Goal: Task Accomplishment & Management: Use online tool/utility

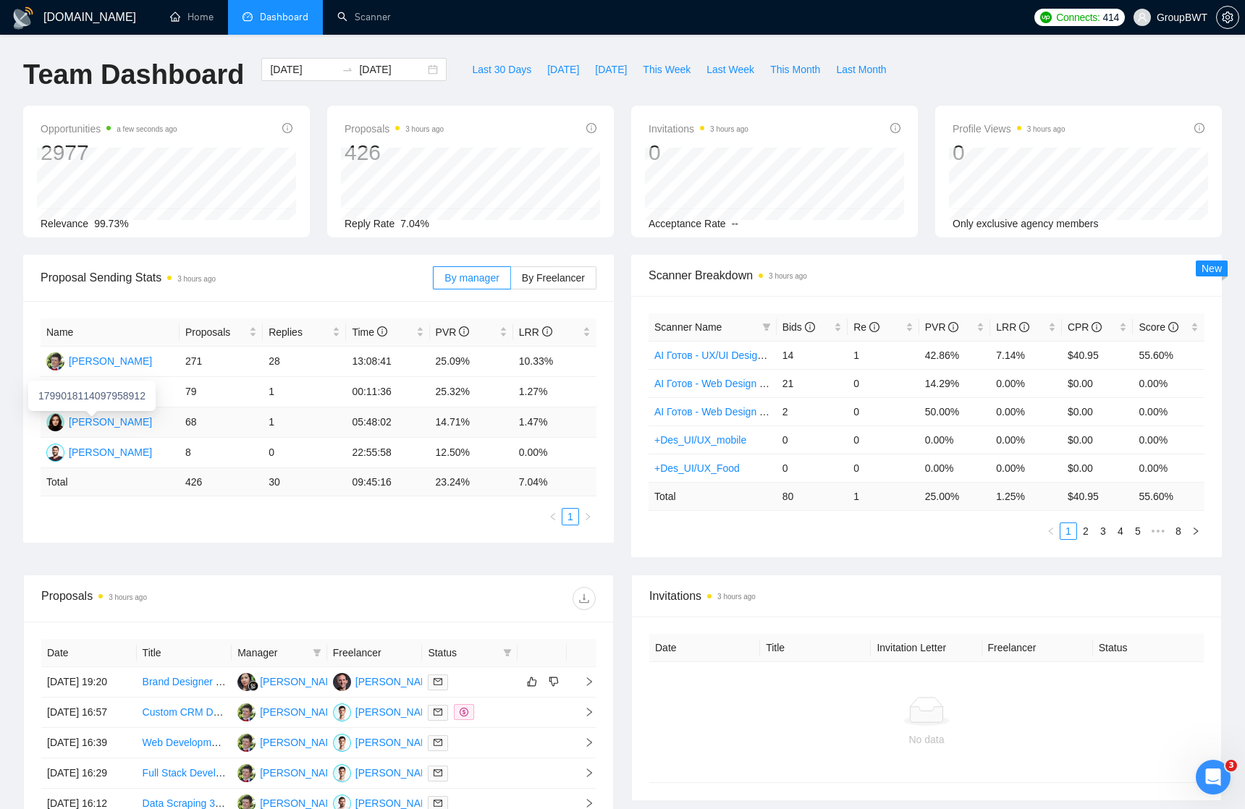
click at [132, 417] on div "[PERSON_NAME]" at bounding box center [110, 422] width 83 height 16
click at [369, 14] on link "Scanner" at bounding box center [364, 17] width 54 height 12
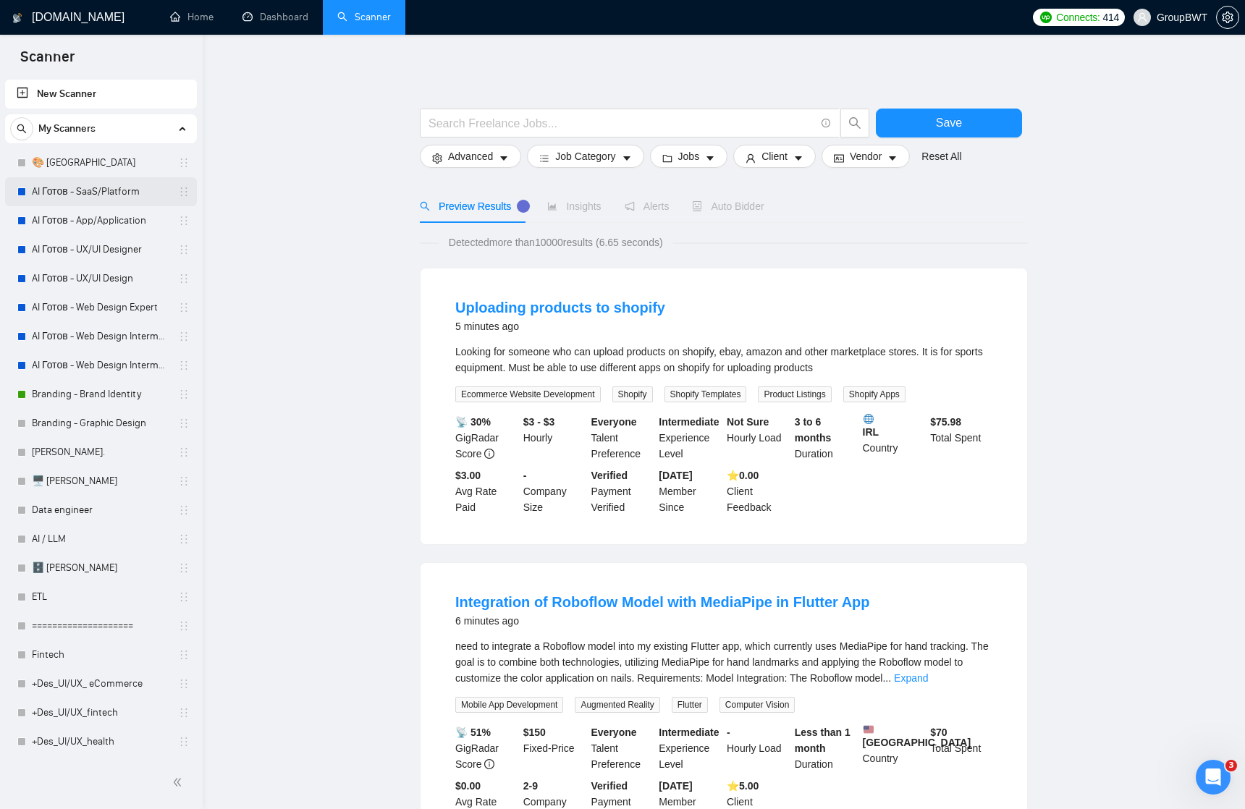
click at [75, 190] on link "AI Готов - SaaS/Platform" at bounding box center [101, 191] width 138 height 29
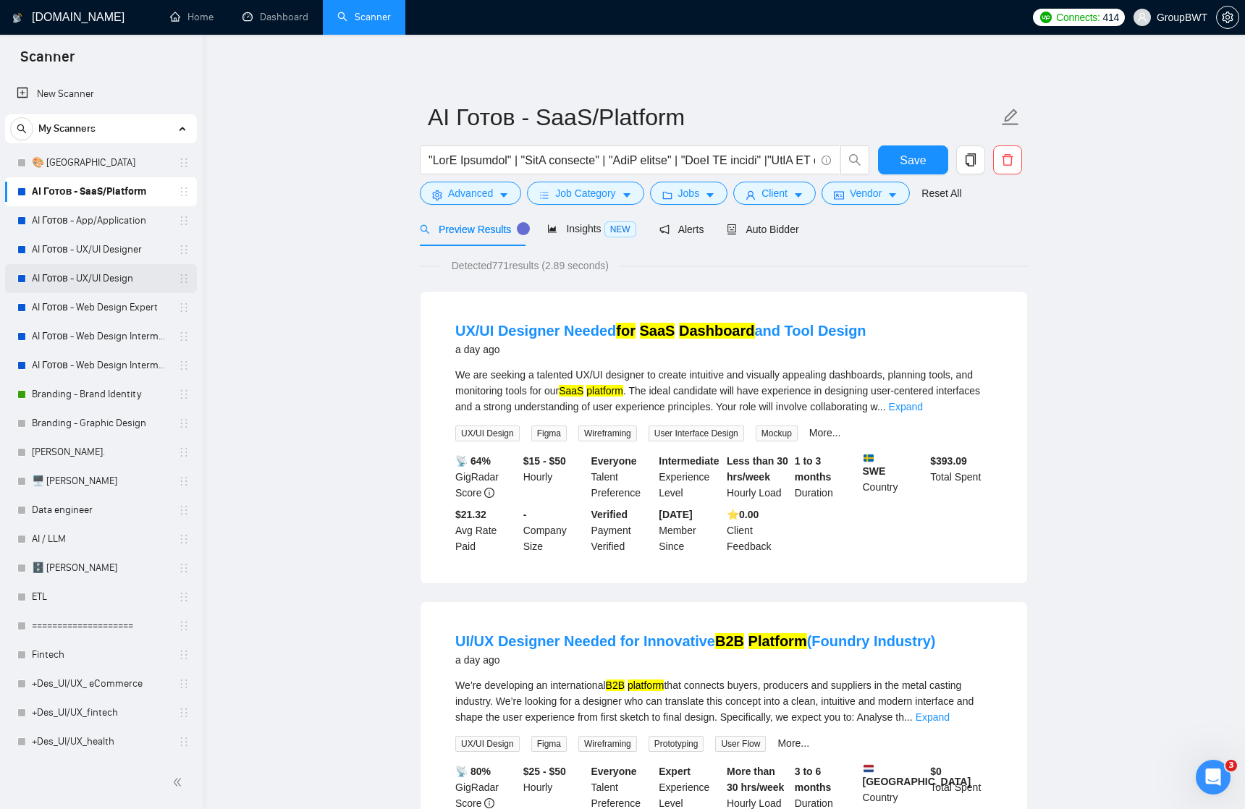
click at [81, 279] on link "AI Готов - UX/UI Design" at bounding box center [101, 278] width 138 height 29
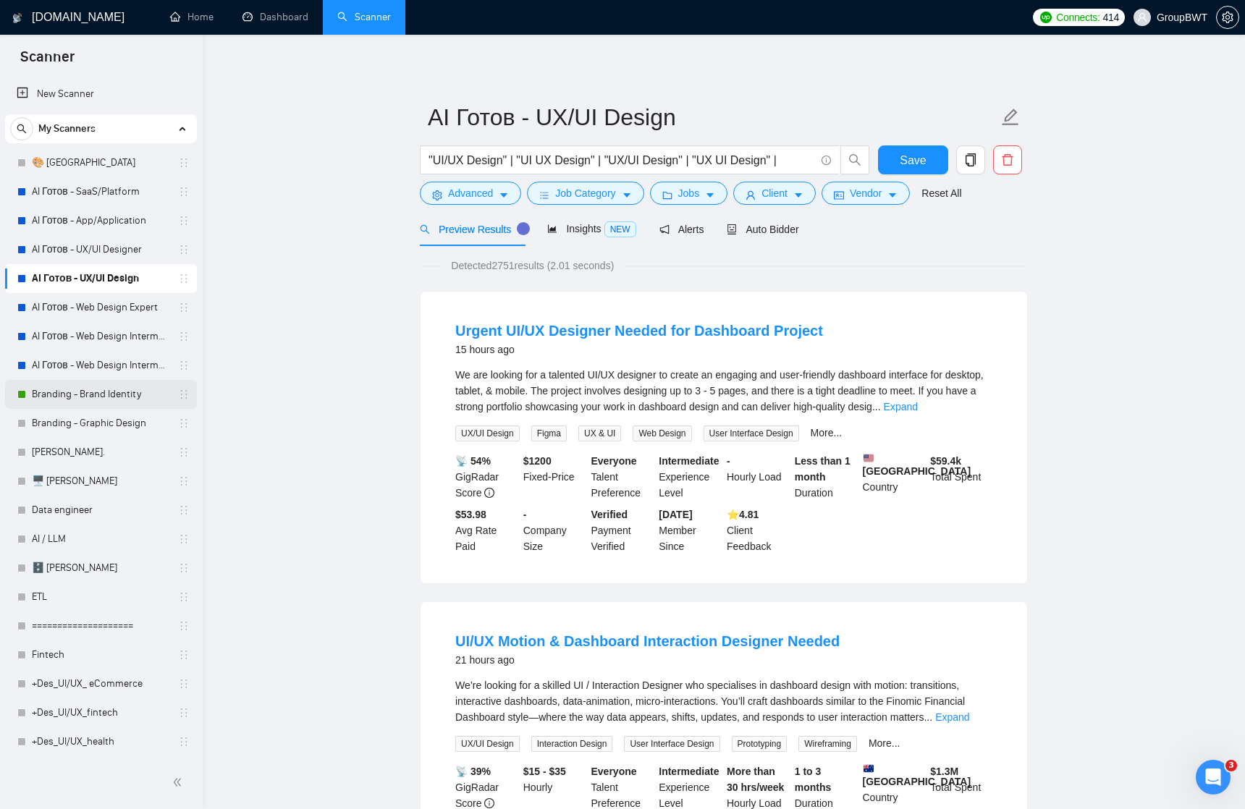
click at [87, 394] on link "Branding - Brand Identity" at bounding box center [101, 394] width 138 height 29
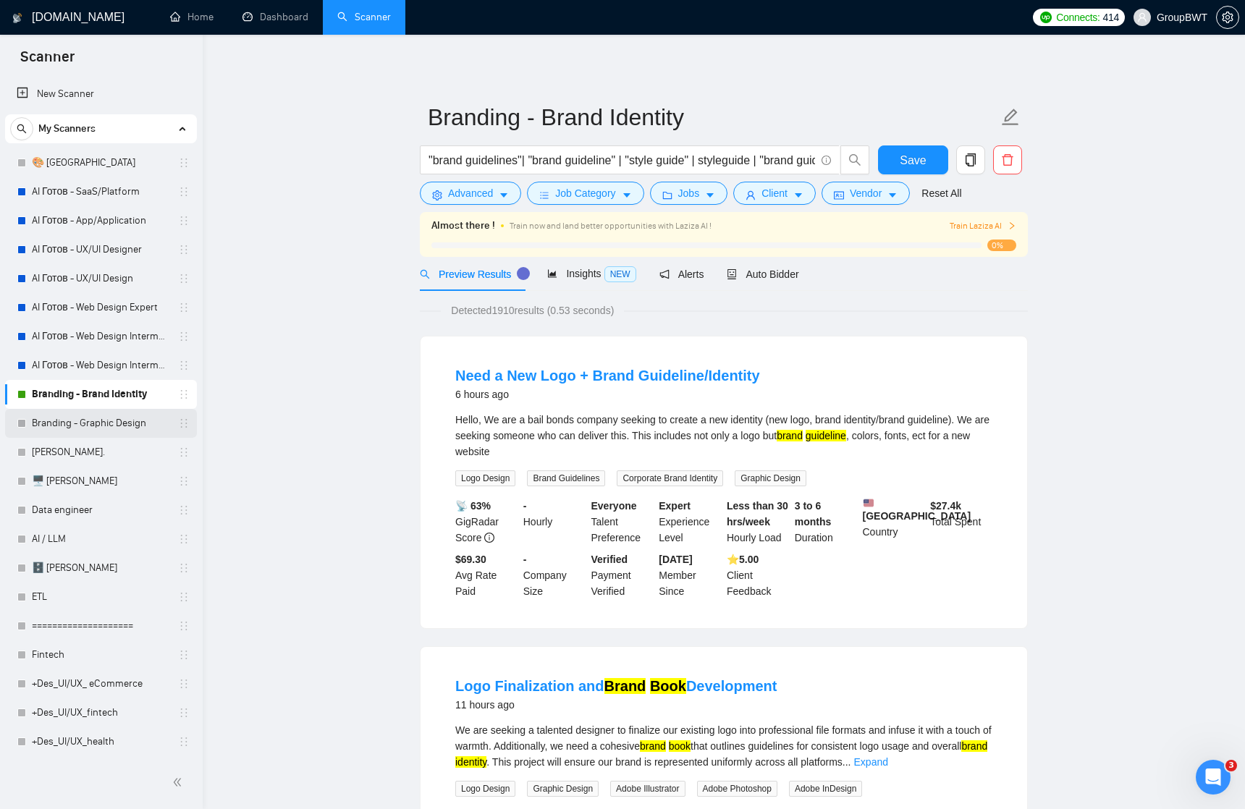
click at [83, 426] on link "Branding - Graphic Design" at bounding box center [101, 423] width 138 height 29
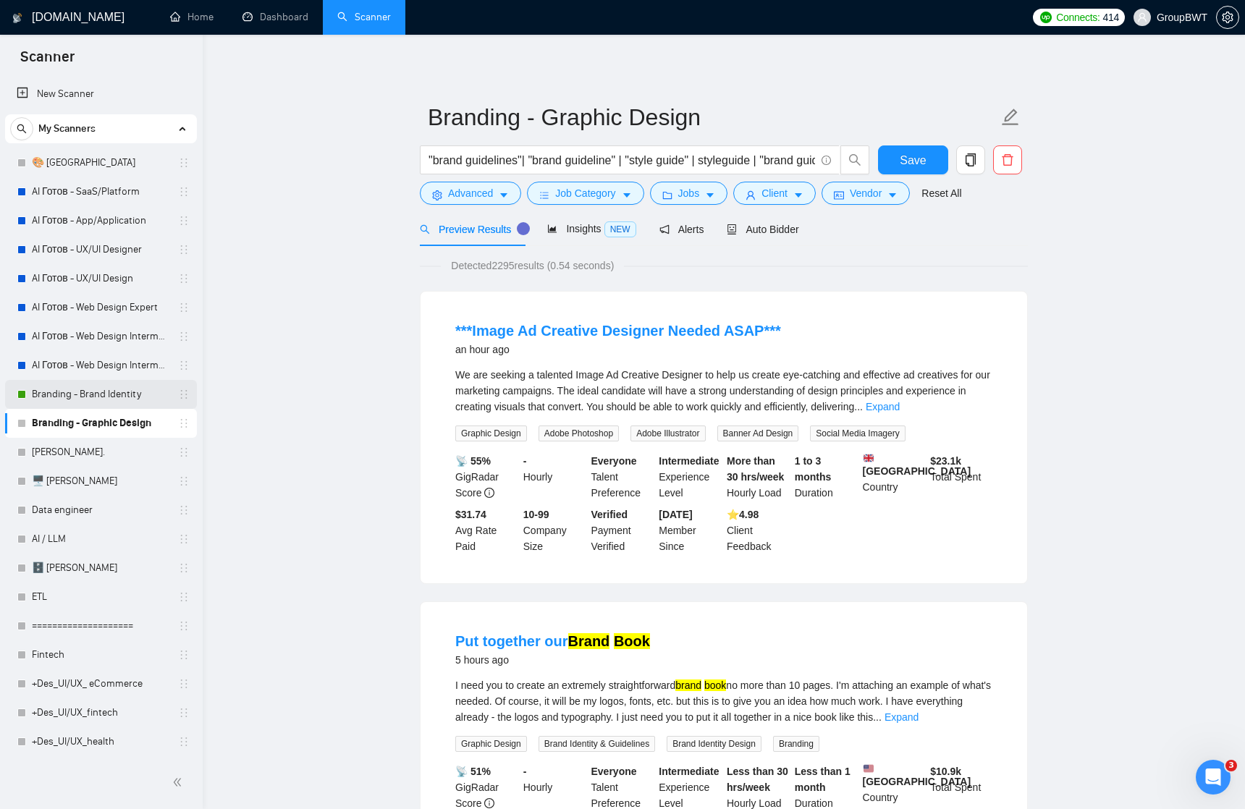
click at [104, 391] on link "Branding - Brand Identity" at bounding box center [101, 394] width 138 height 29
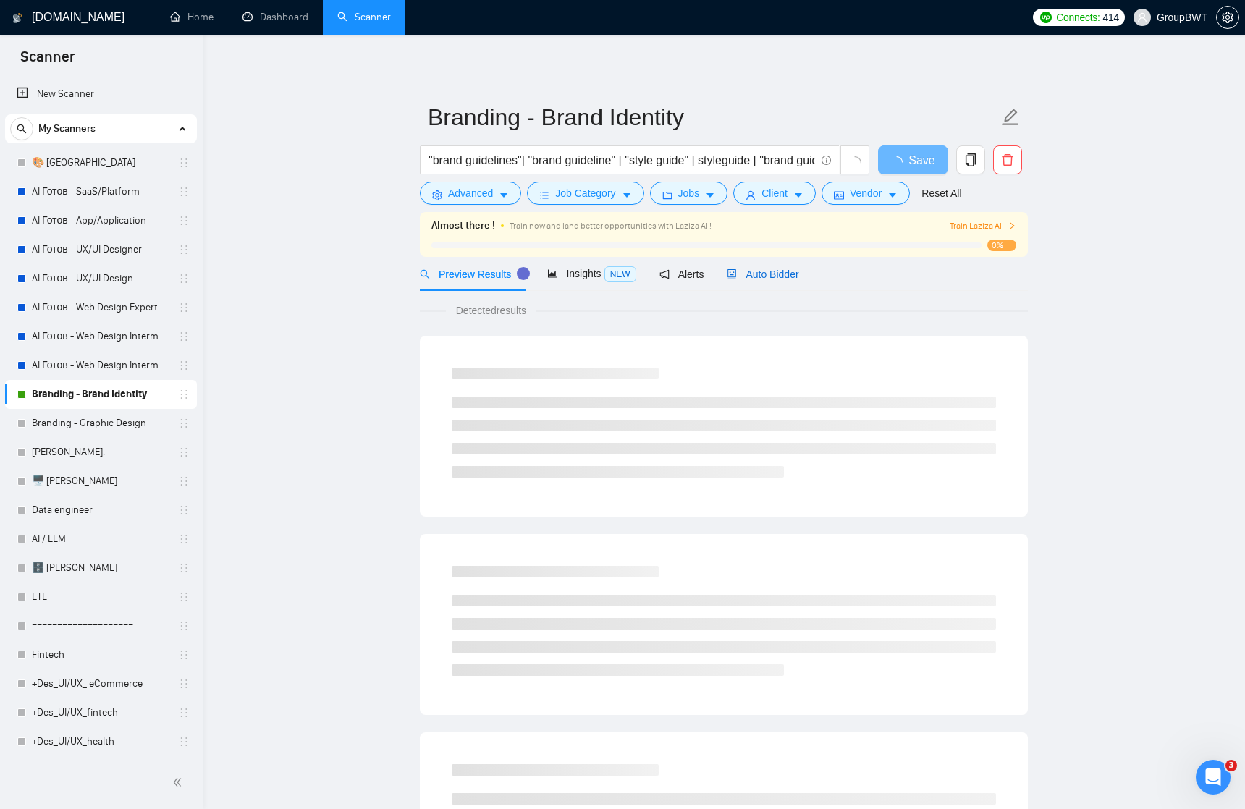
click at [780, 274] on span "Auto Bidder" at bounding box center [763, 275] width 72 height 12
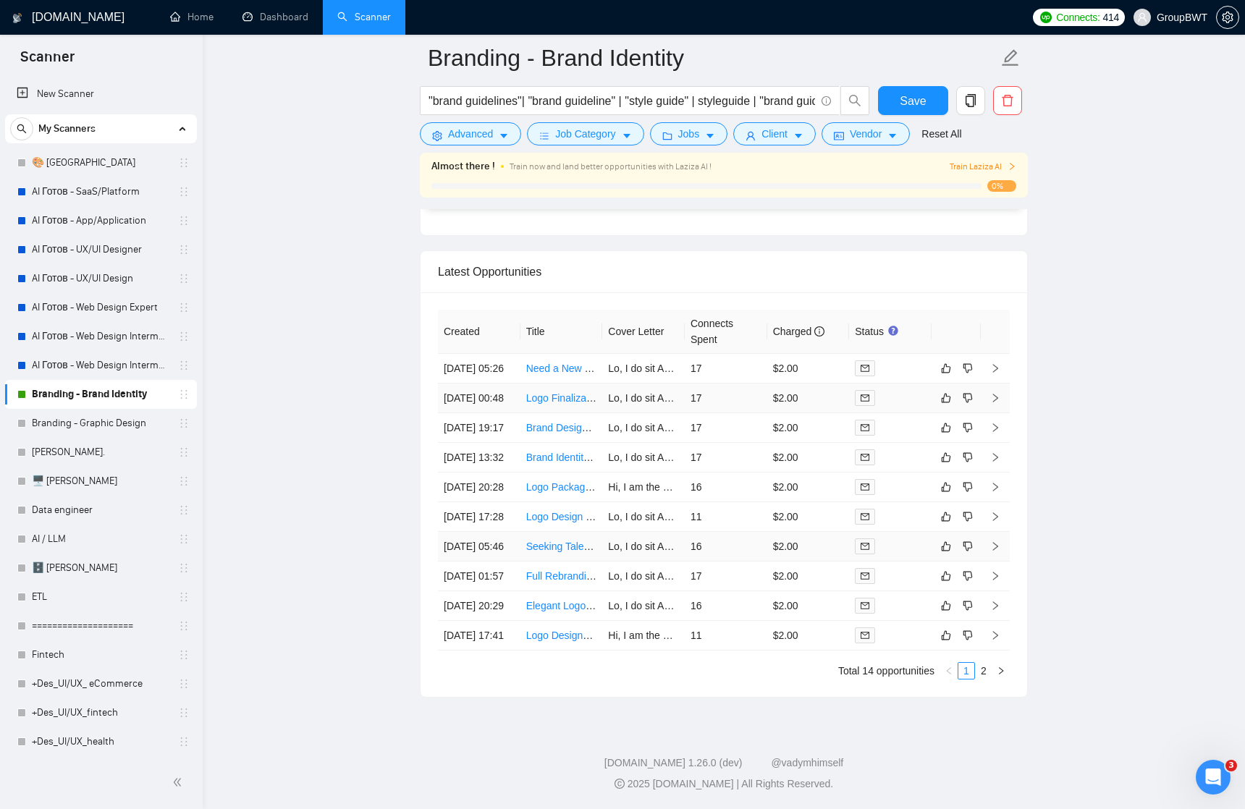
scroll to position [3539, 0]
click at [992, 363] on icon "right" at bounding box center [995, 368] width 10 height 10
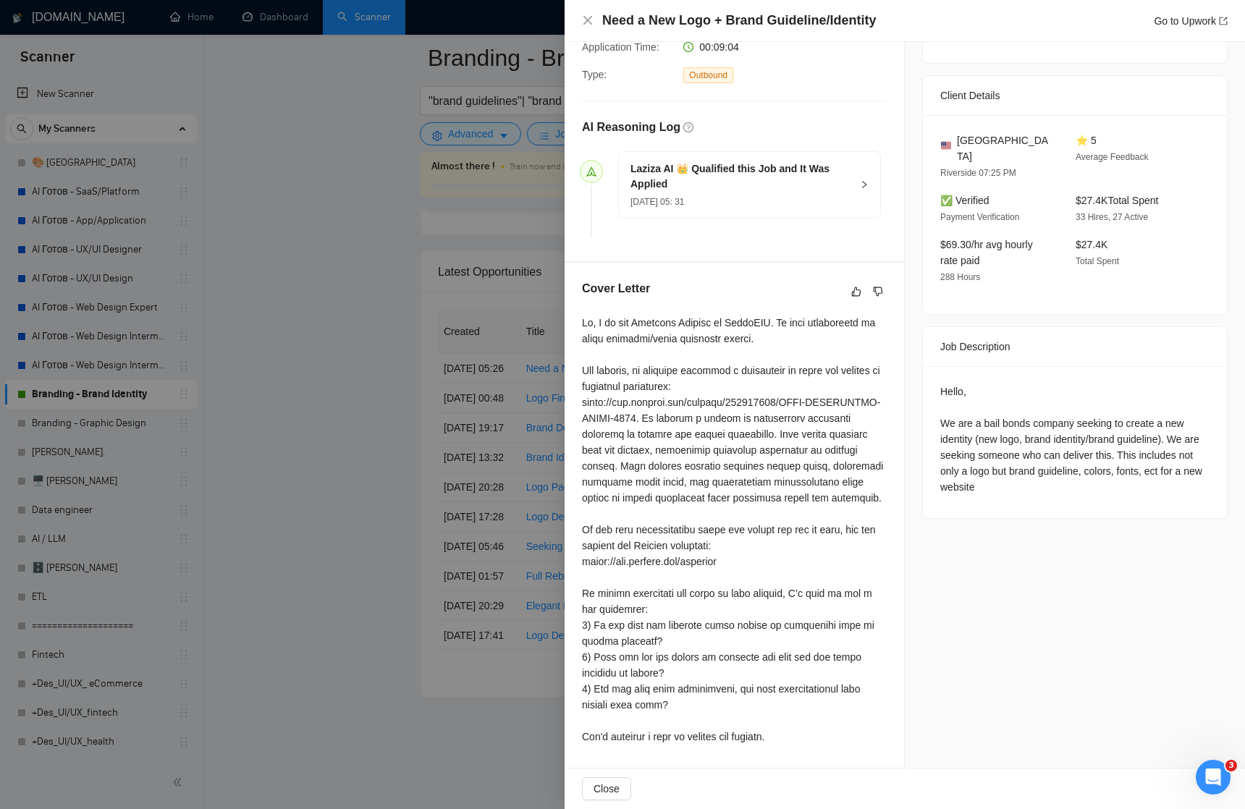
scroll to position [319, 0]
drag, startPoint x: 721, startPoint y: 399, endPoint x: 882, endPoint y: 413, distance: 162.0
click at [882, 413] on div at bounding box center [734, 530] width 305 height 430
click at [354, 281] on div at bounding box center [622, 404] width 1245 height 809
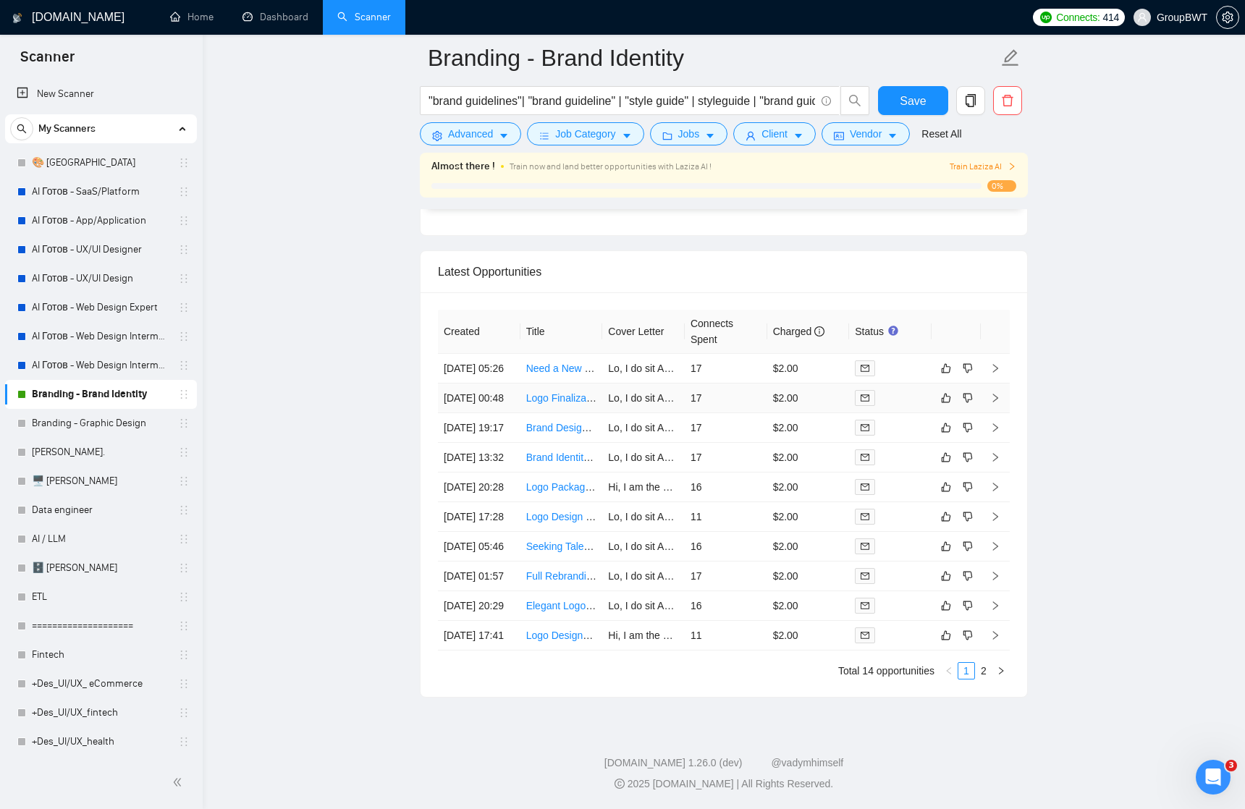
click at [1000, 384] on td at bounding box center [995, 399] width 29 height 30
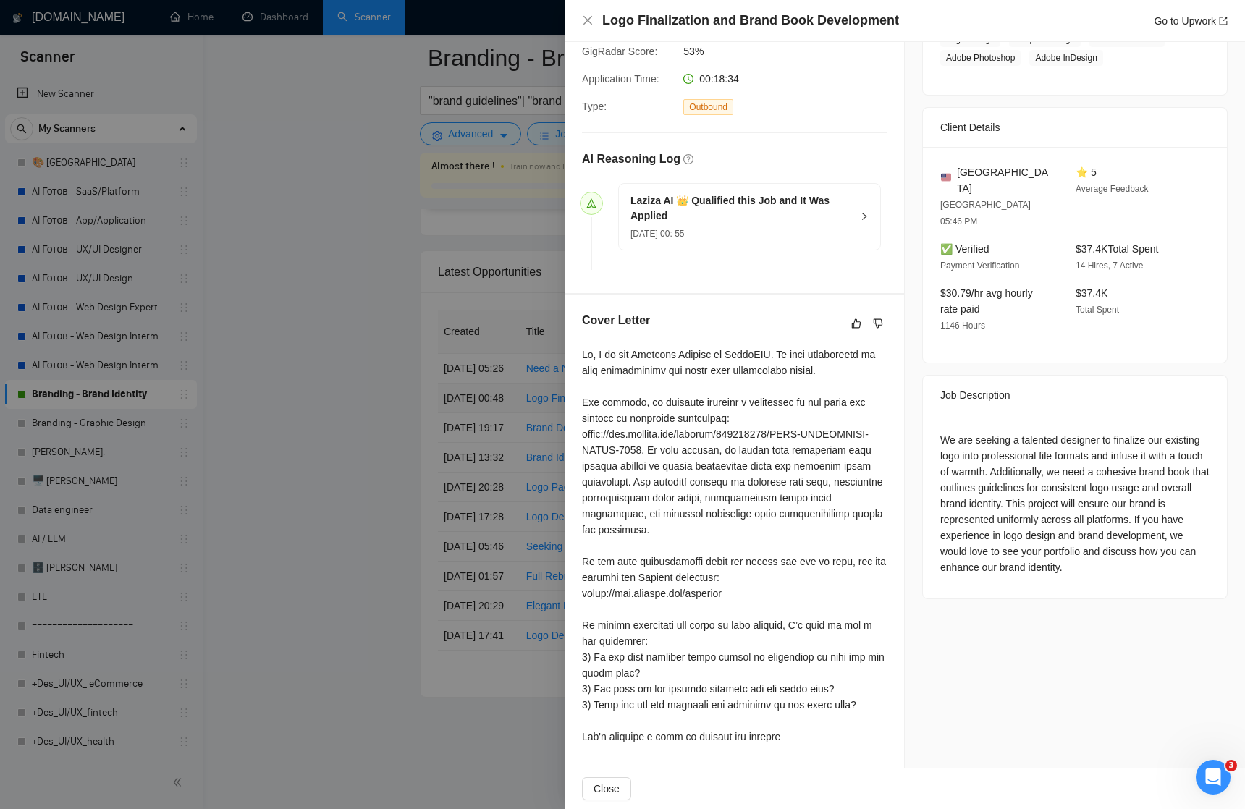
scroll to position [287, 0]
click at [293, 413] on div at bounding box center [622, 404] width 1245 height 809
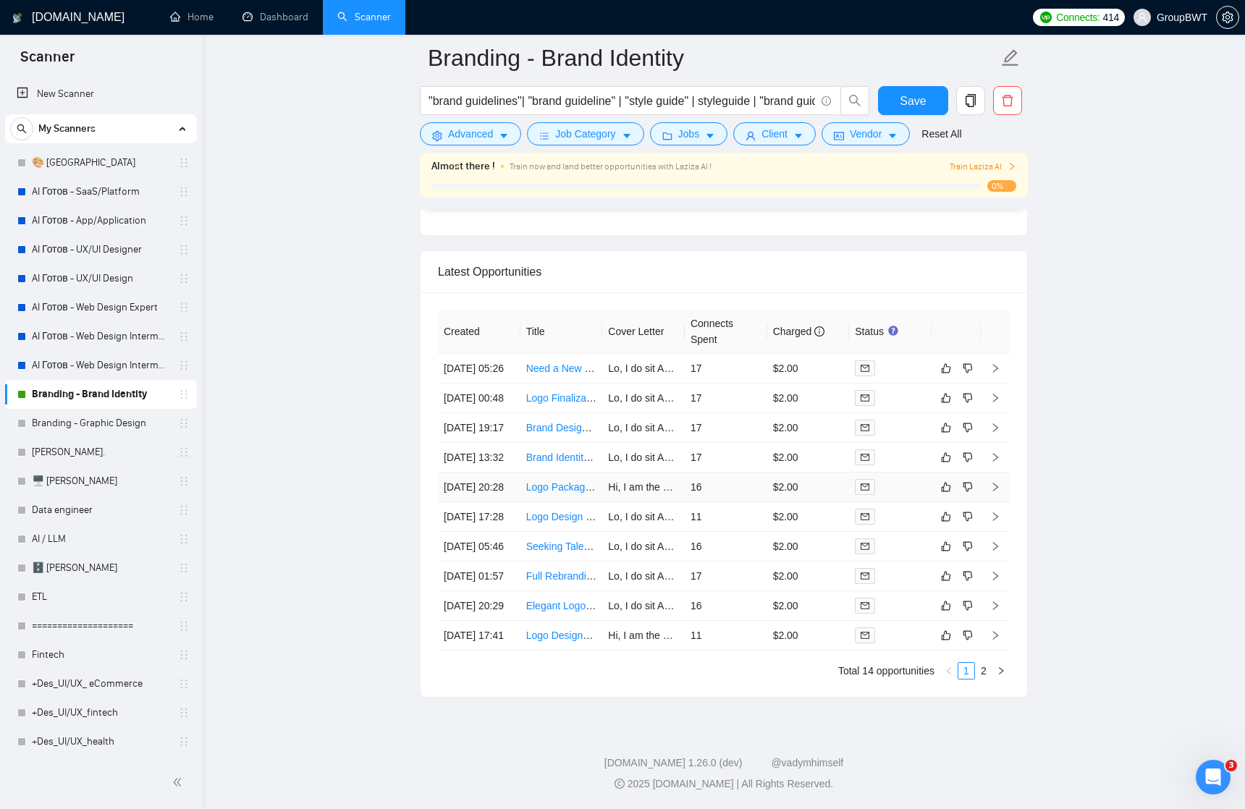
click at [997, 492] on icon "right" at bounding box center [995, 487] width 5 height 9
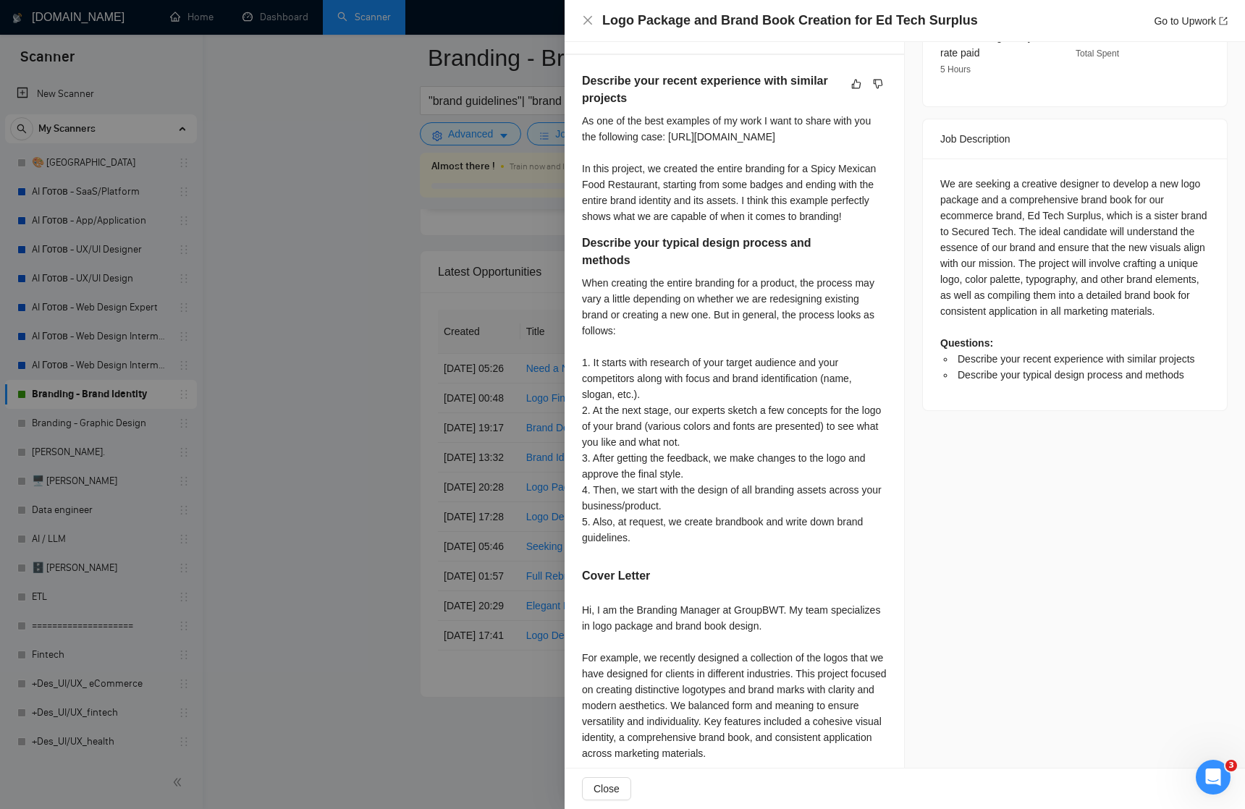
scroll to position [505, 0]
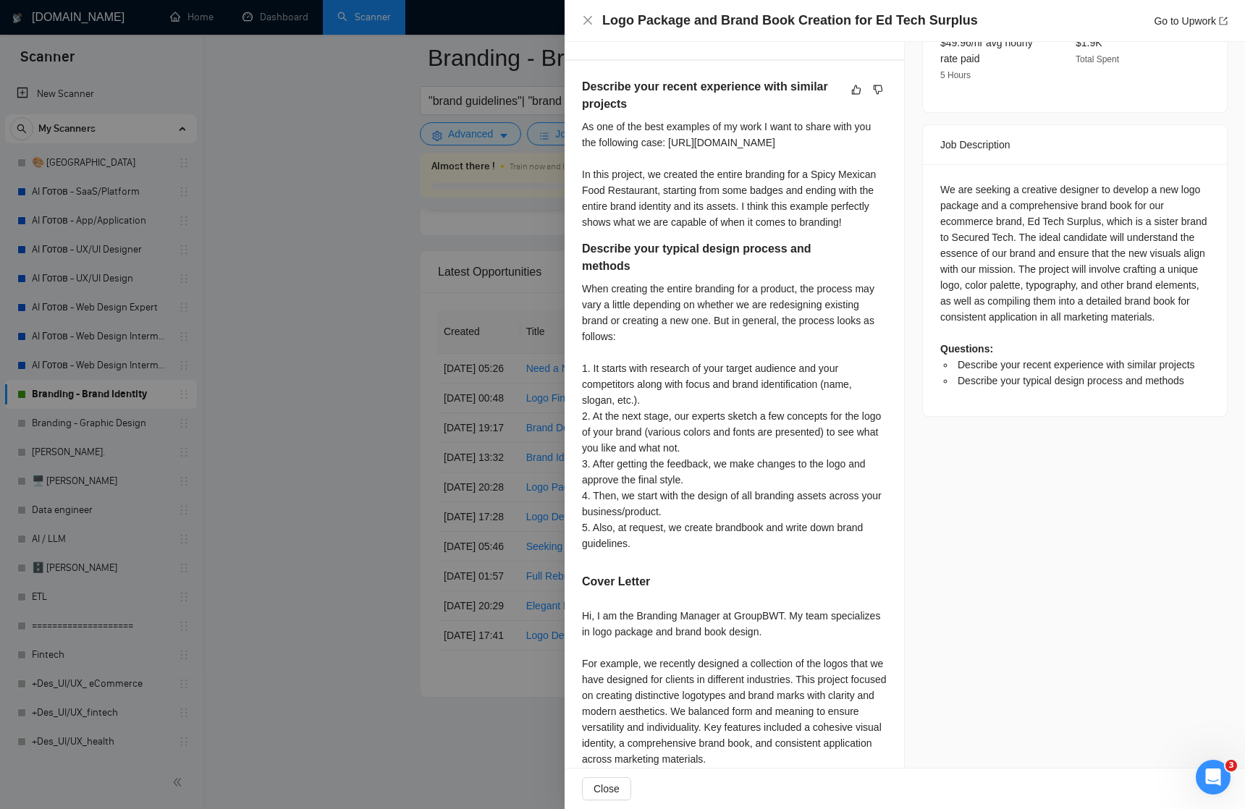
click at [282, 300] on div at bounding box center [622, 404] width 1245 height 809
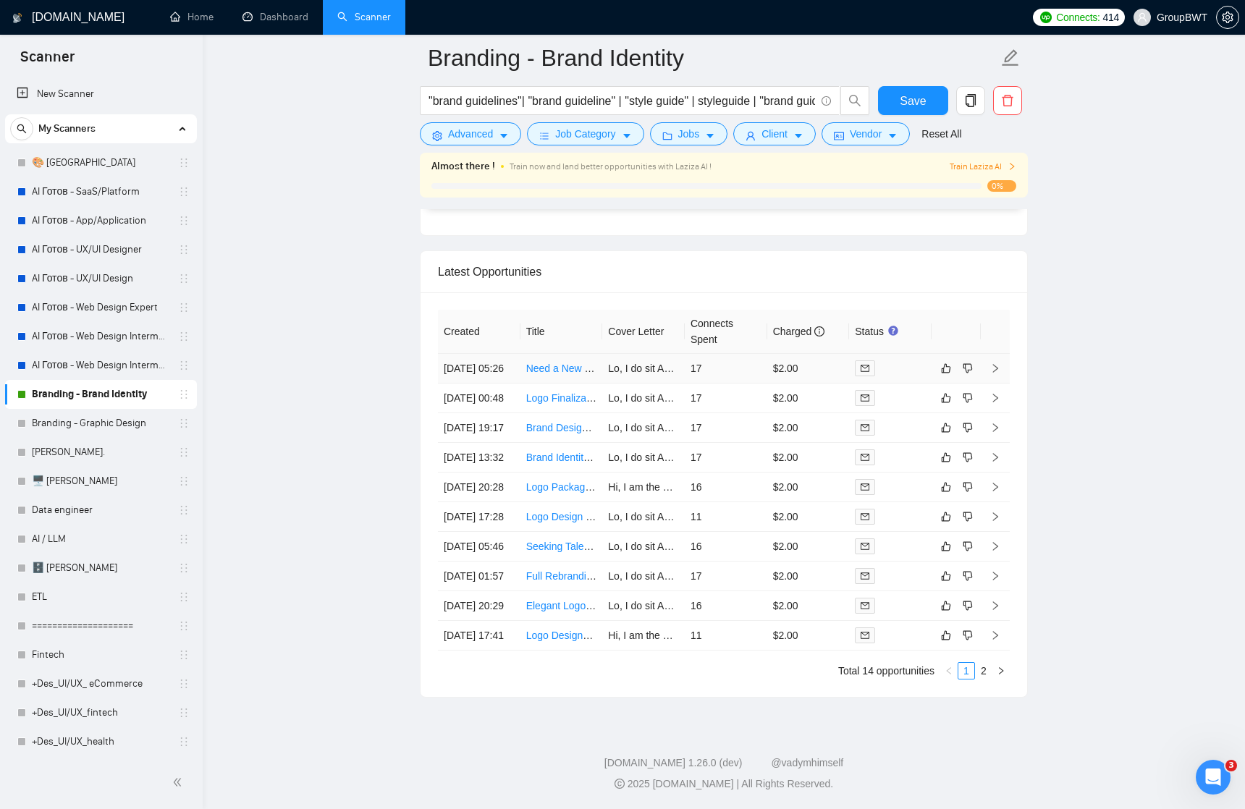
click at [996, 364] on icon "right" at bounding box center [995, 368] width 5 height 9
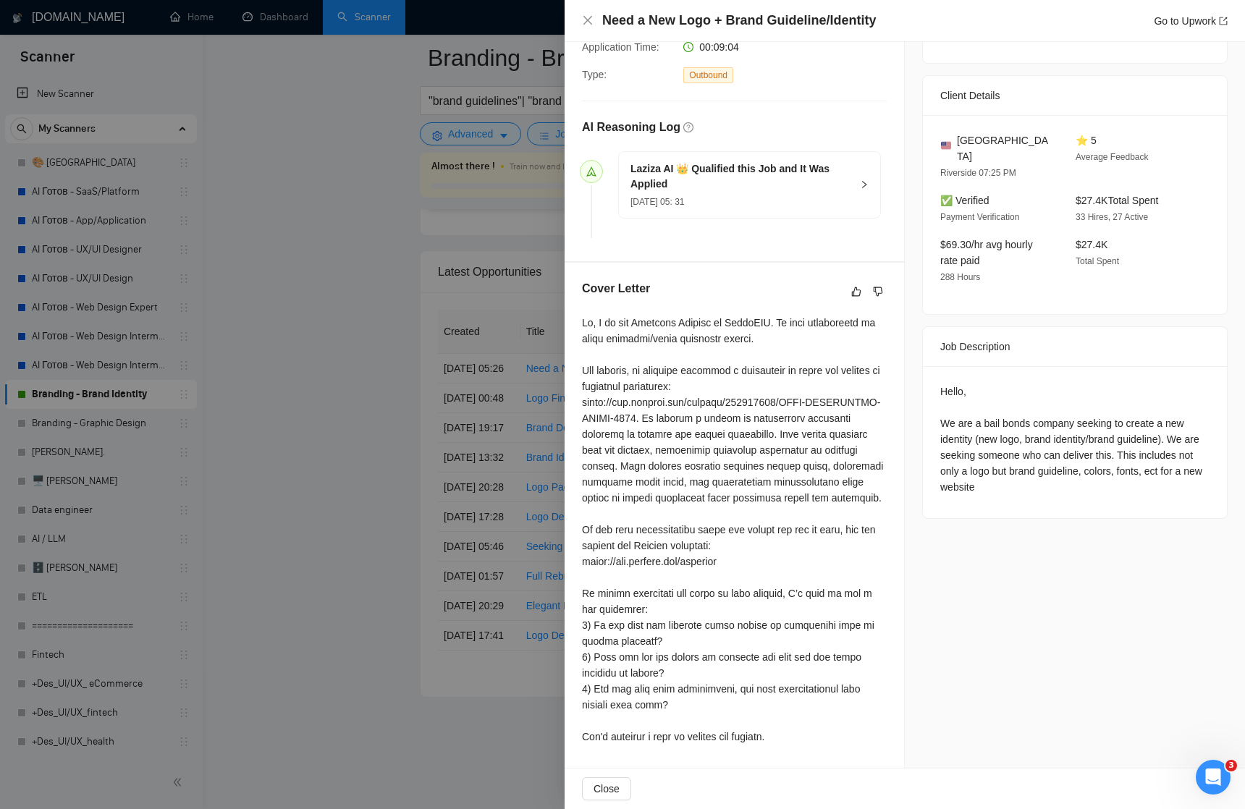
click at [348, 311] on div at bounding box center [622, 404] width 1245 height 809
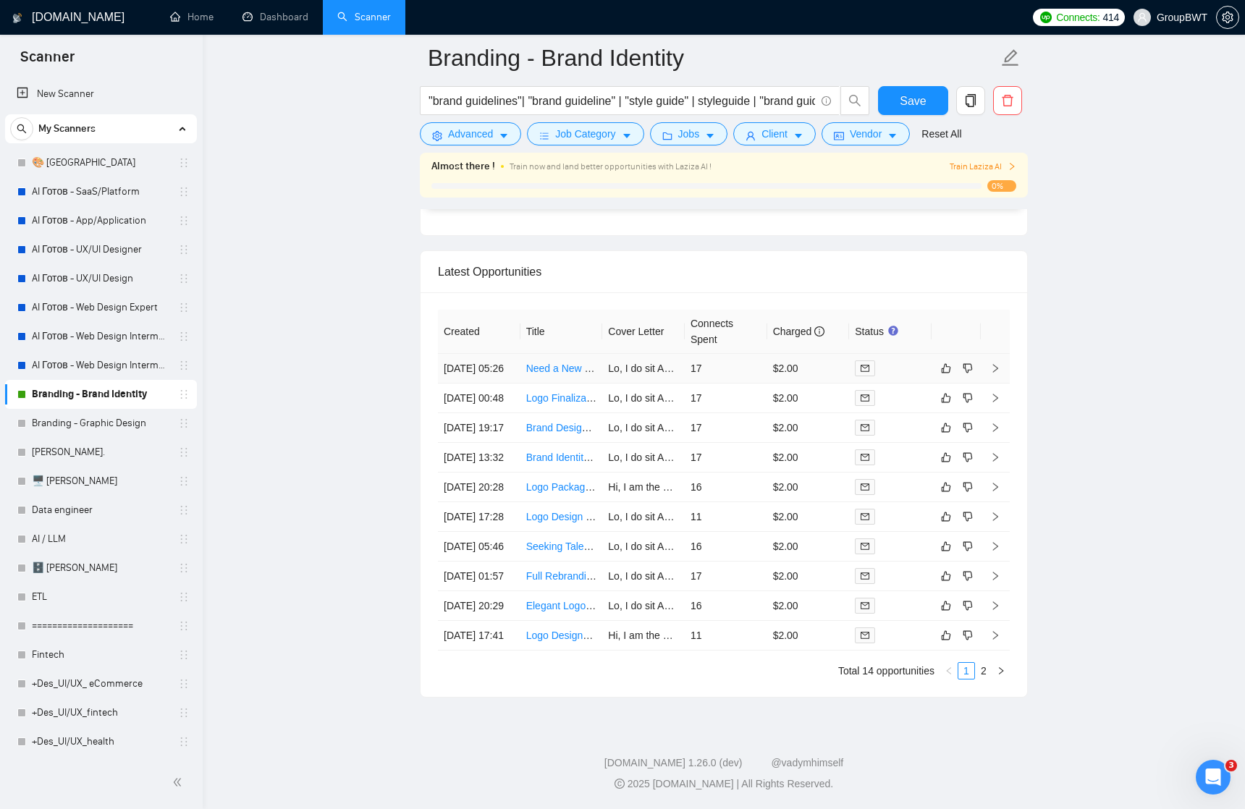
click at [995, 363] on icon "right" at bounding box center [995, 368] width 10 height 10
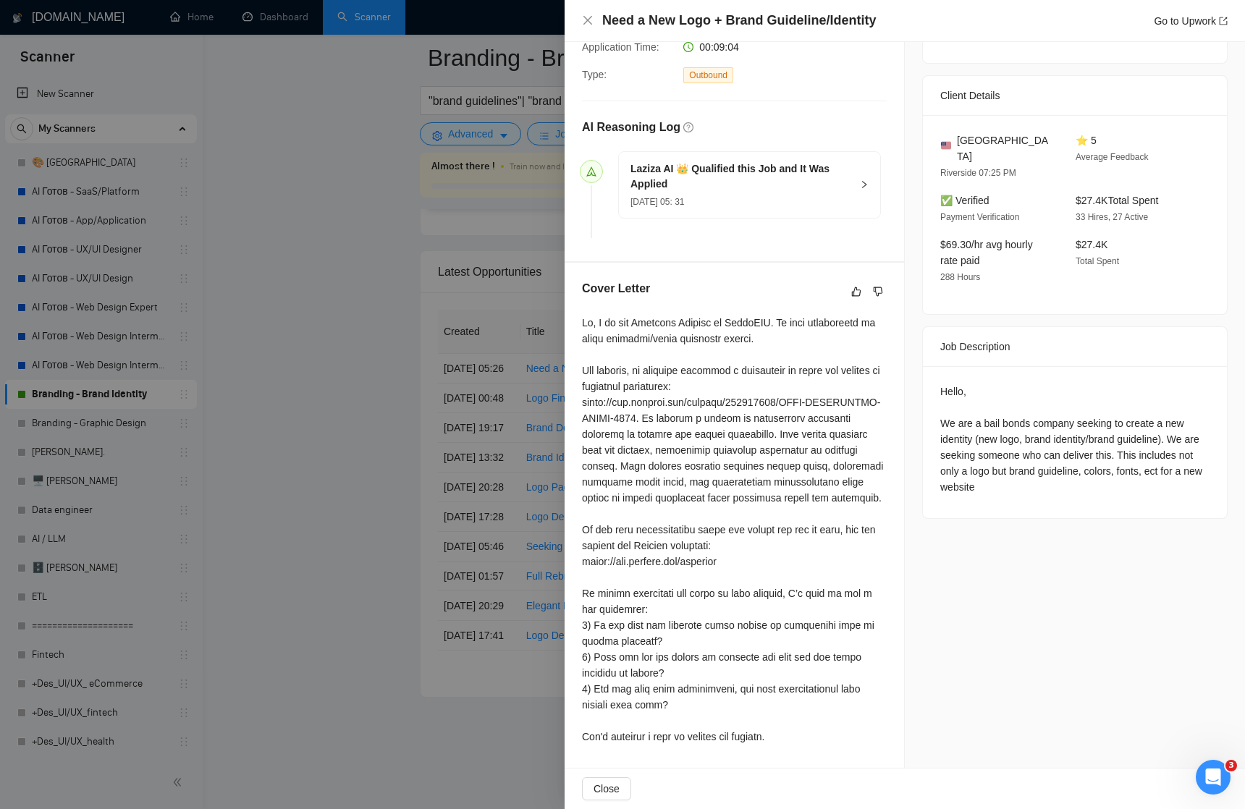
scroll to position [313, 0]
click at [851, 172] on h5 "Laziza AI 👑 Qualified this Job and It Was Applied" at bounding box center [741, 176] width 221 height 30
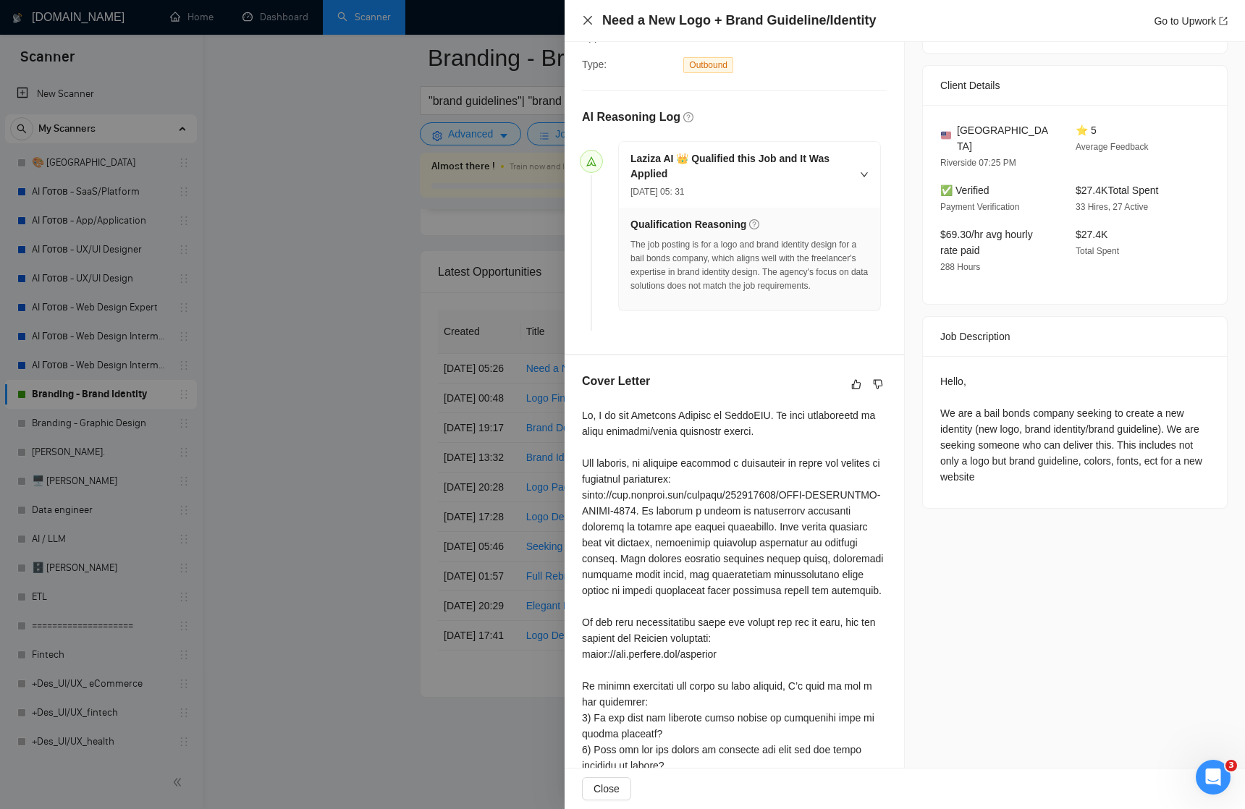
click at [588, 21] on icon "close" at bounding box center [588, 20] width 9 height 9
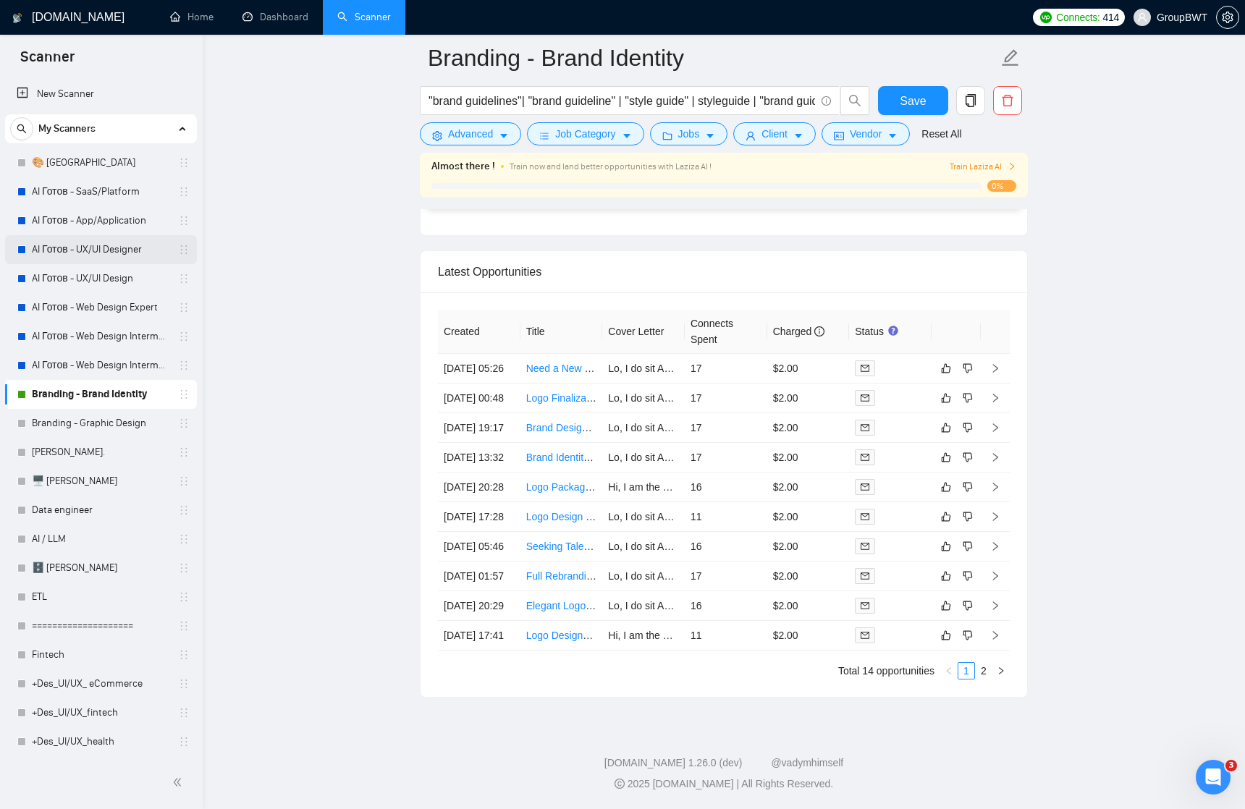
click at [73, 247] on link "AI Готов - UX/UI Designer" at bounding box center [101, 249] width 138 height 29
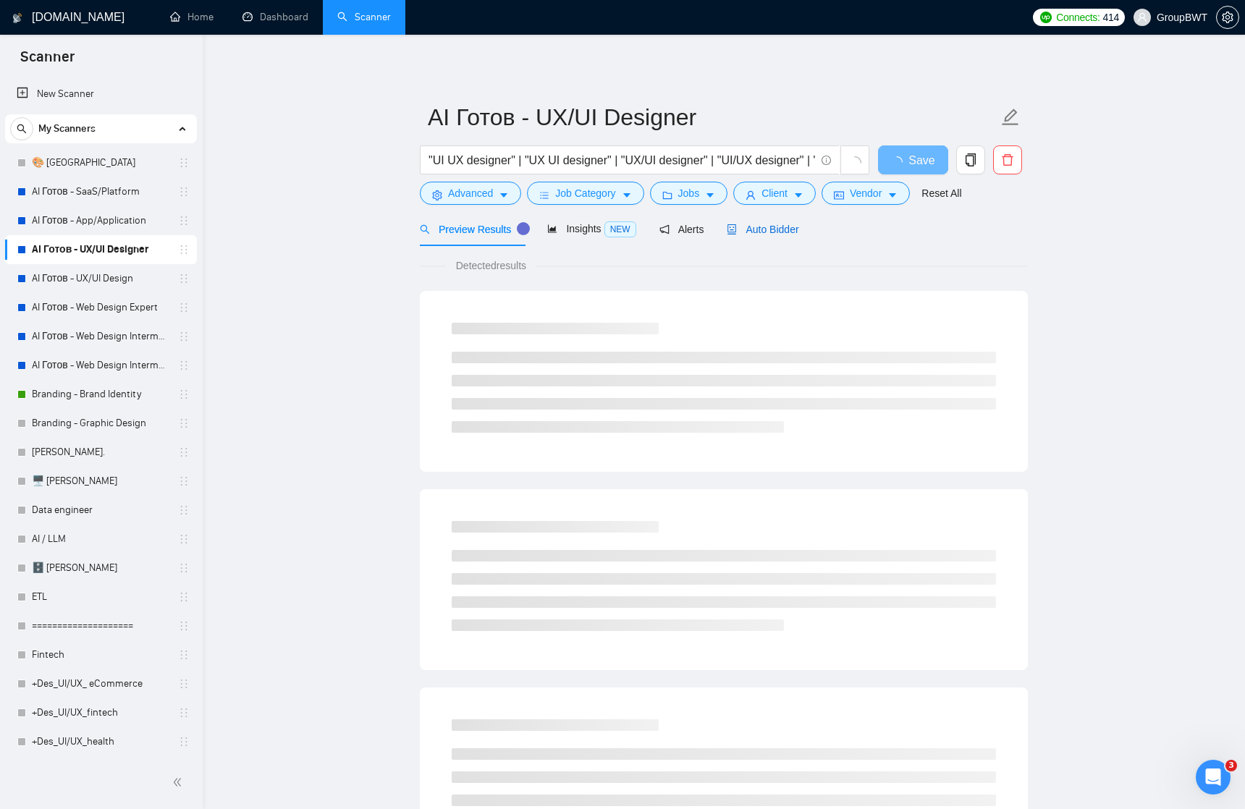
click at [762, 229] on span "Auto Bidder" at bounding box center [763, 230] width 72 height 12
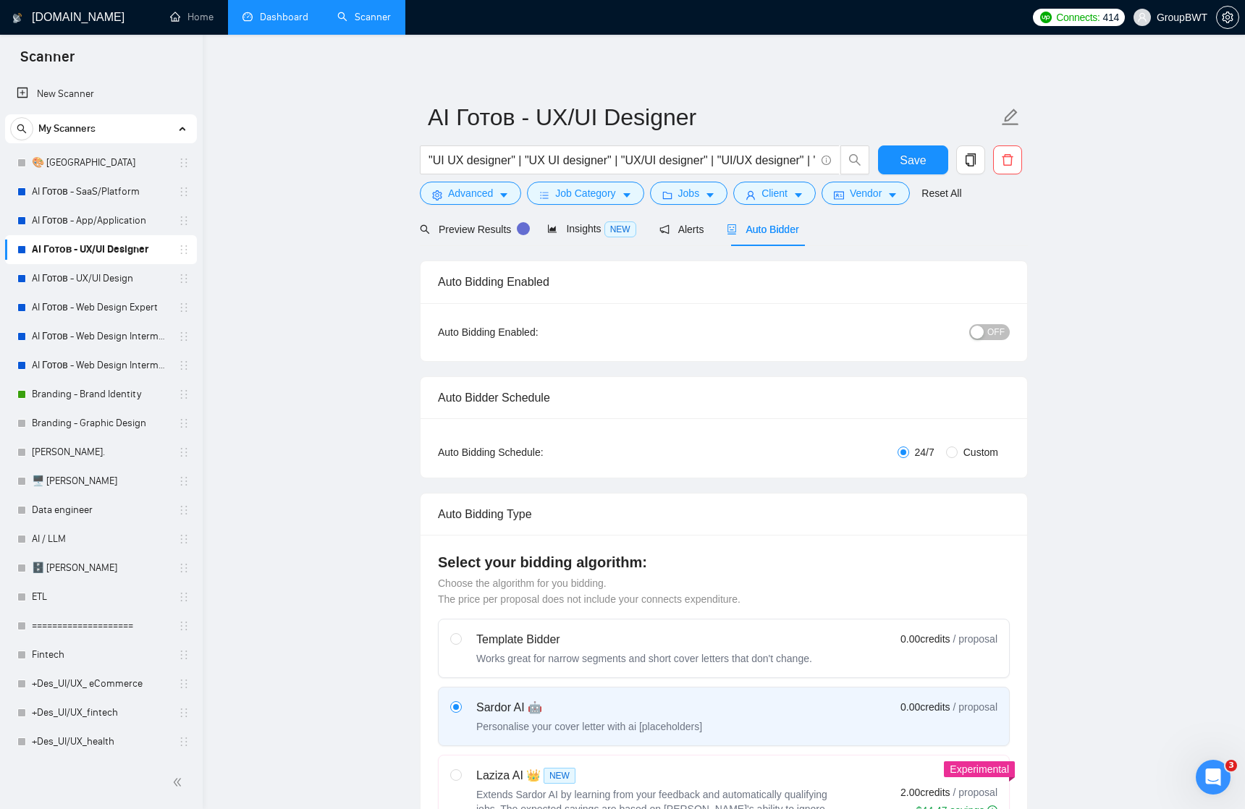
click at [283, 11] on link "Dashboard" at bounding box center [276, 17] width 66 height 12
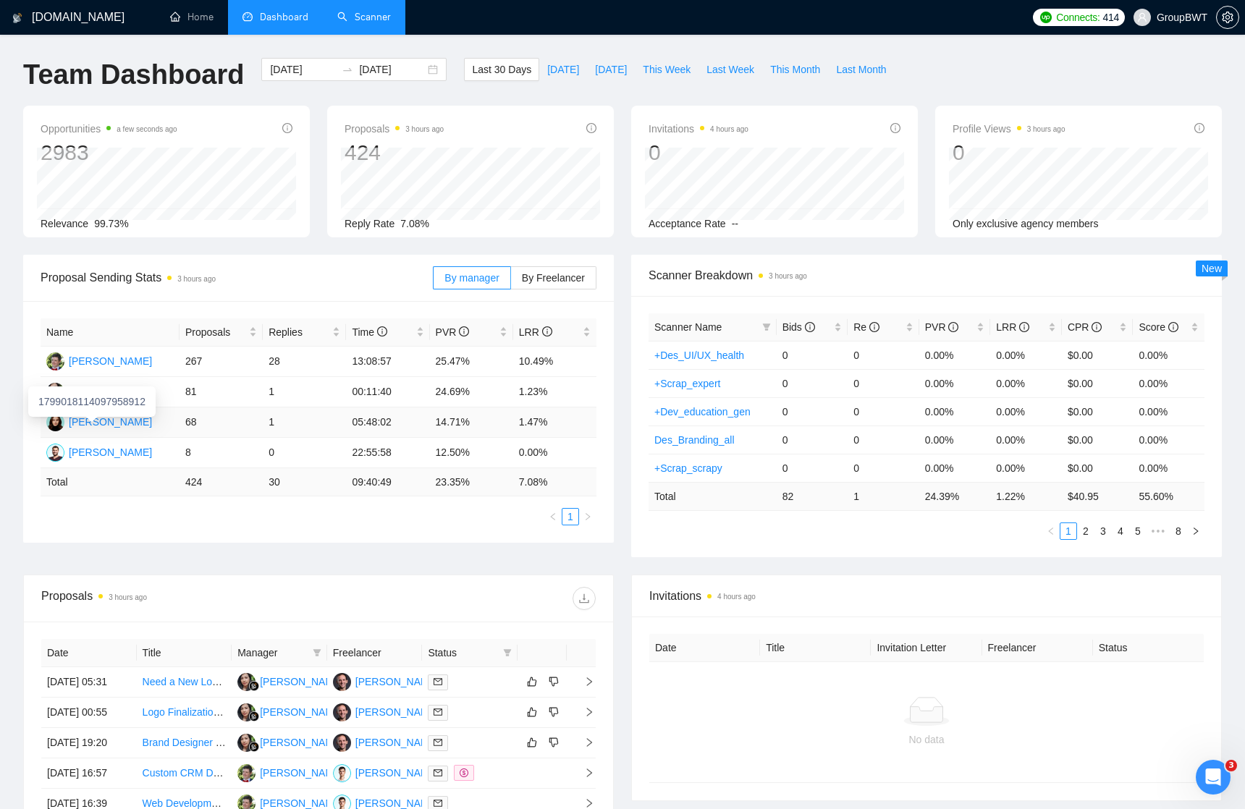
click at [93, 421] on div "[PERSON_NAME]" at bounding box center [110, 422] width 83 height 16
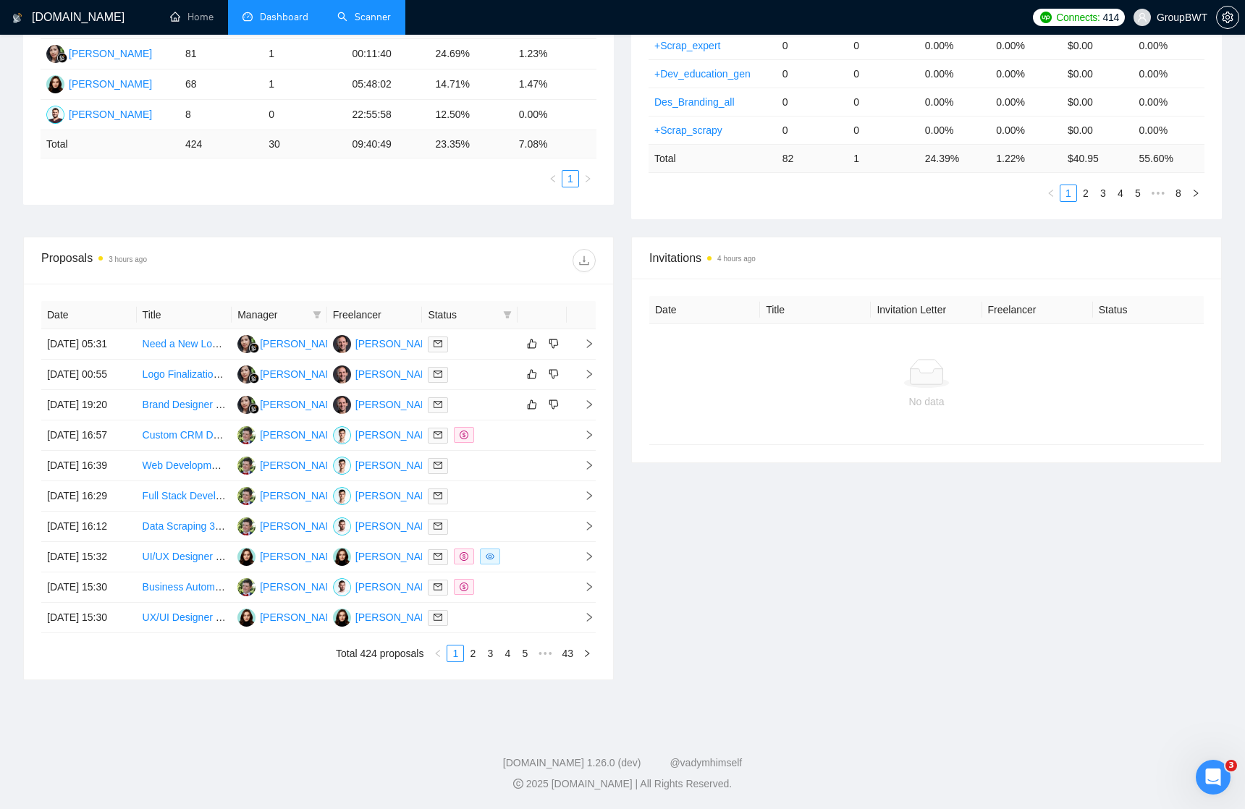
scroll to position [421, 0]
click at [592, 562] on icon "right" at bounding box center [589, 557] width 10 height 10
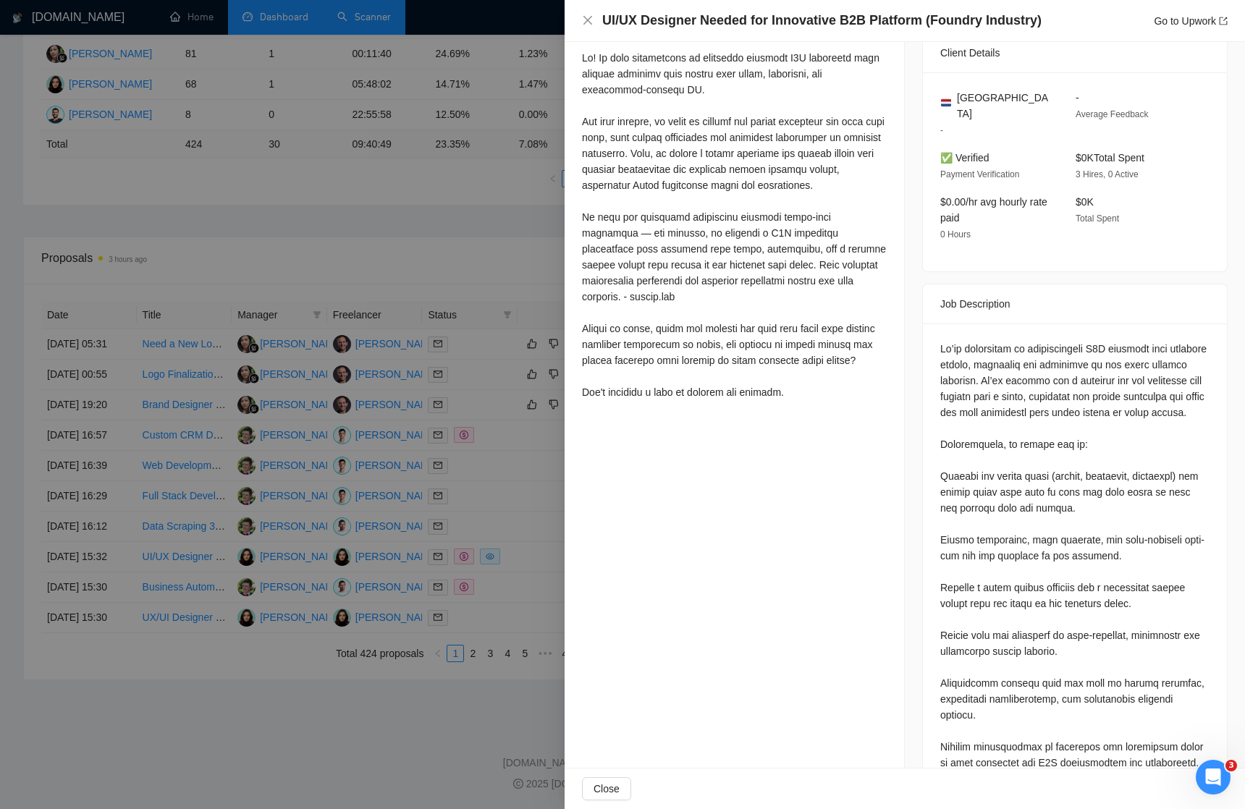
scroll to position [355, 0]
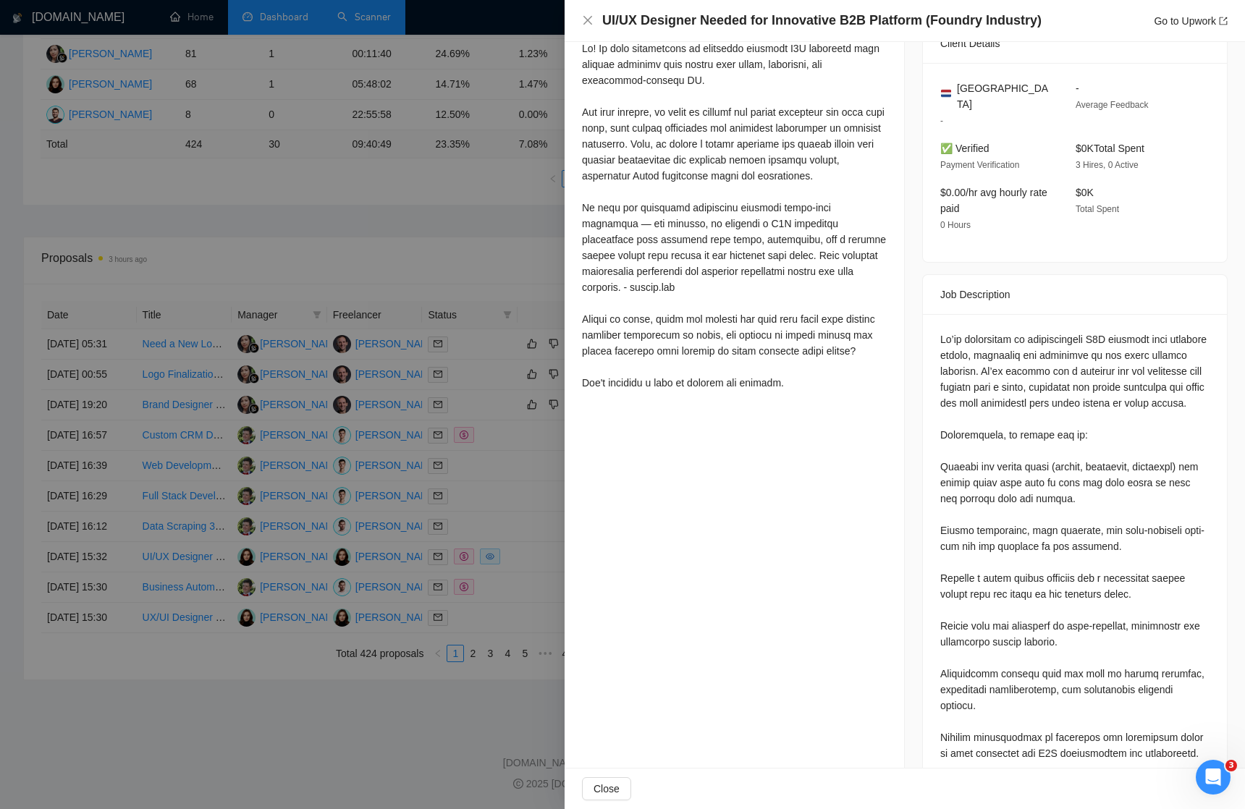
click at [497, 473] on div at bounding box center [622, 404] width 1245 height 809
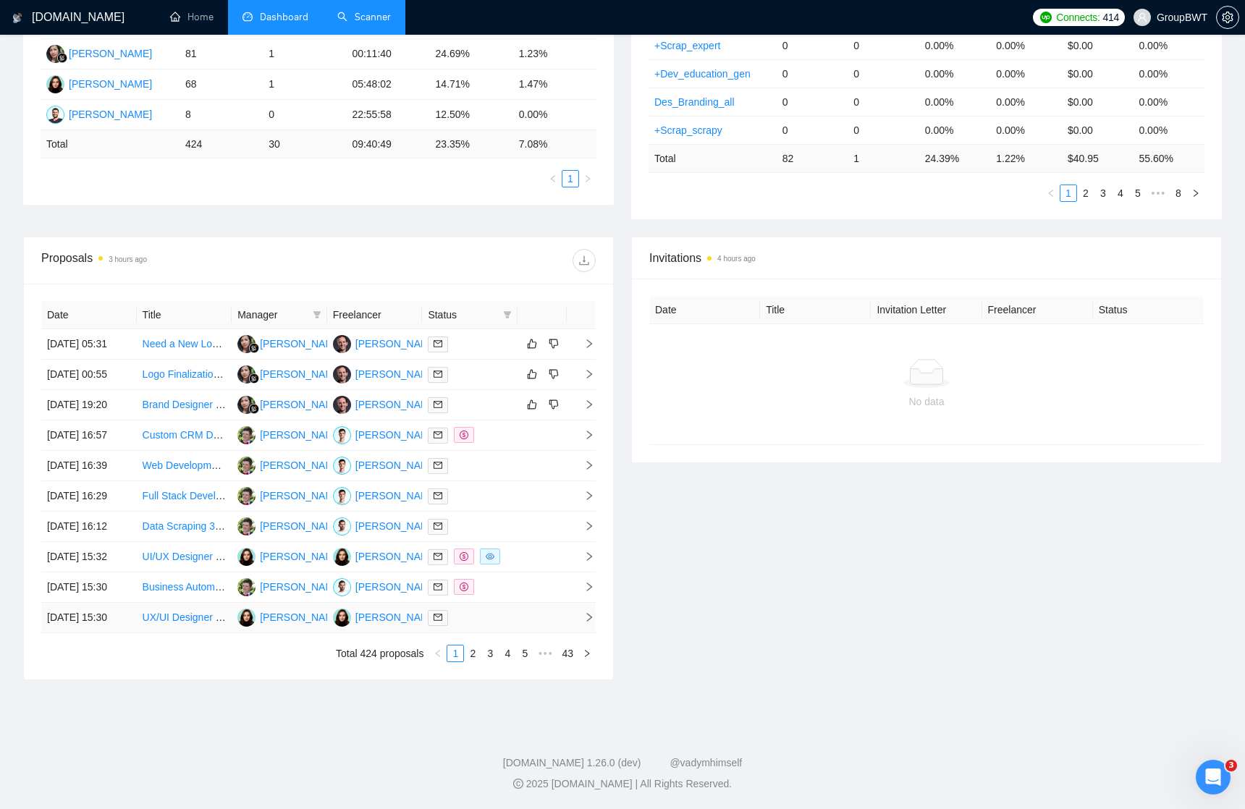
click at [591, 623] on icon "right" at bounding box center [589, 617] width 10 height 10
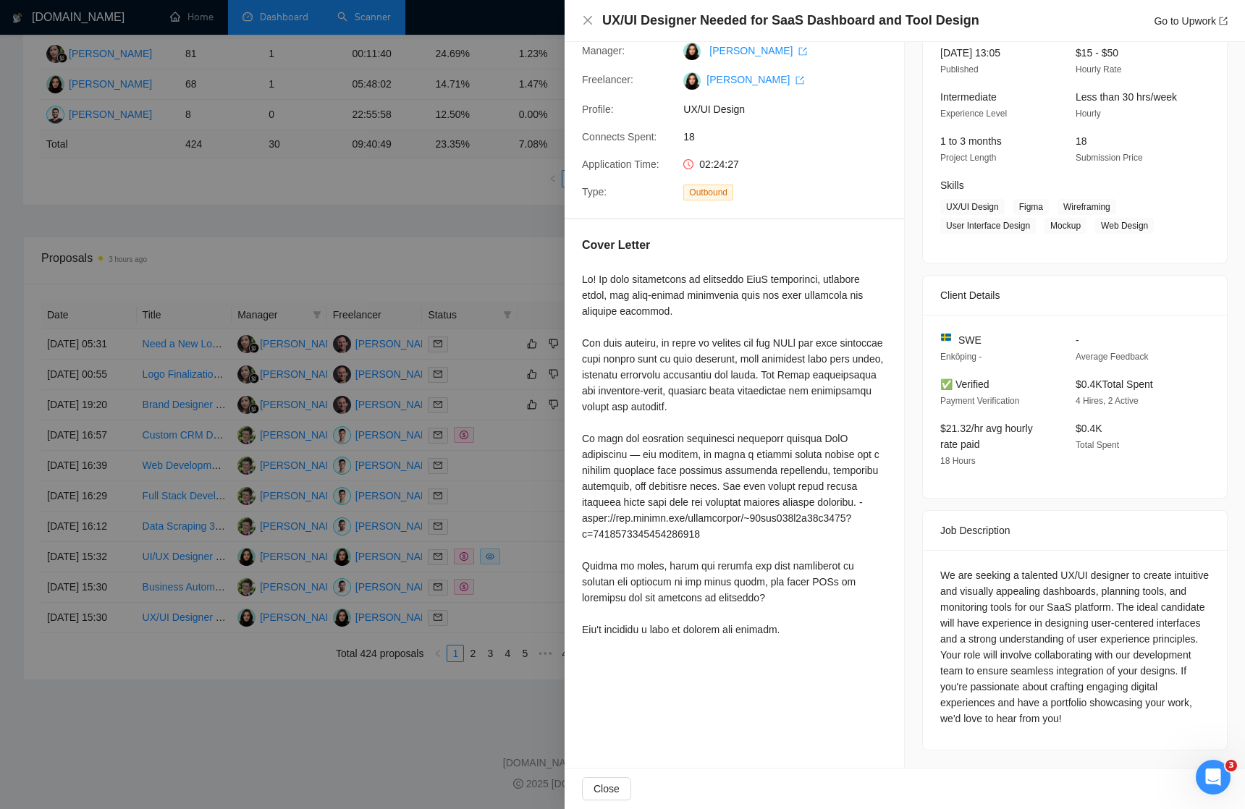
scroll to position [104, 0]
click at [456, 101] on div at bounding box center [622, 404] width 1245 height 809
